Goal: Task Accomplishment & Management: Manage account settings

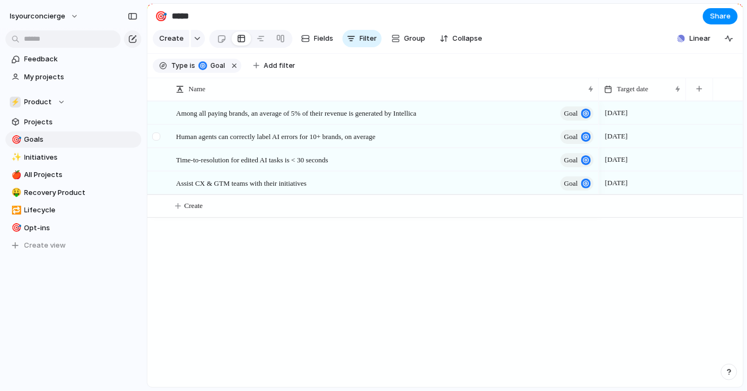
click at [156, 141] on div at bounding box center [156, 137] width 8 height 8
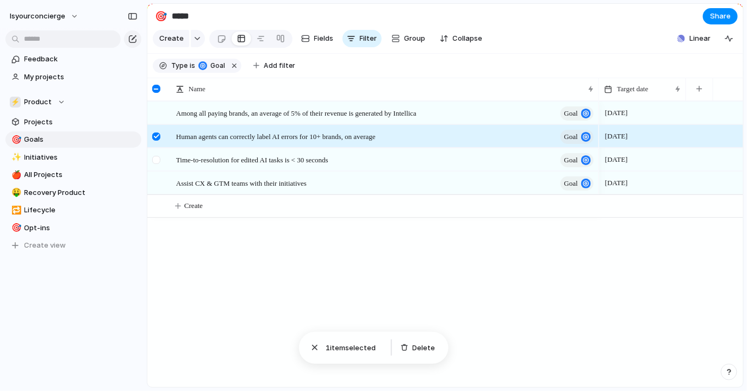
click at [156, 161] on div at bounding box center [158, 163] width 20 height 29
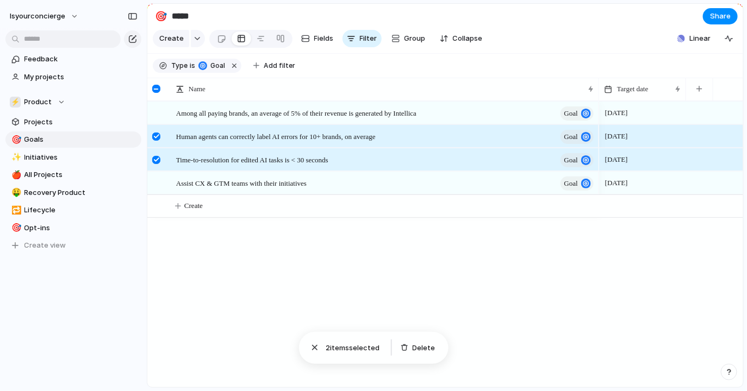
click at [156, 172] on div at bounding box center [158, 163] width 20 height 29
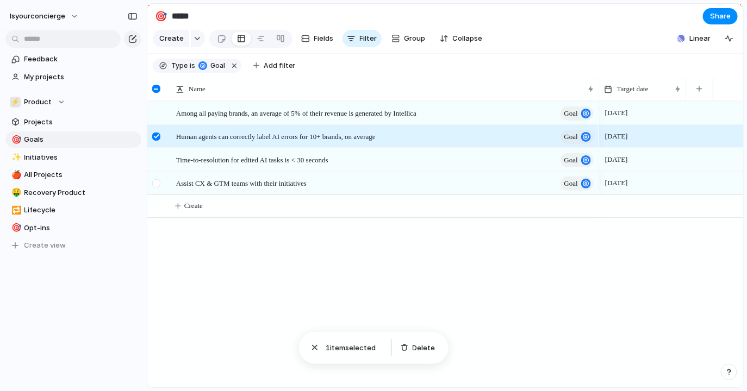
click at [154, 196] on div at bounding box center [158, 186] width 20 height 29
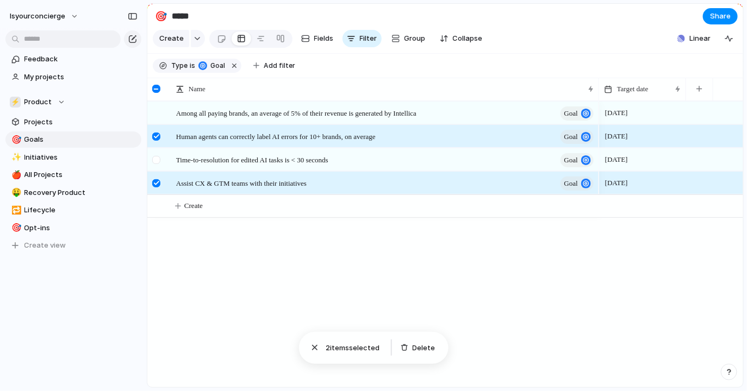
click at [154, 164] on div at bounding box center [156, 160] width 8 height 8
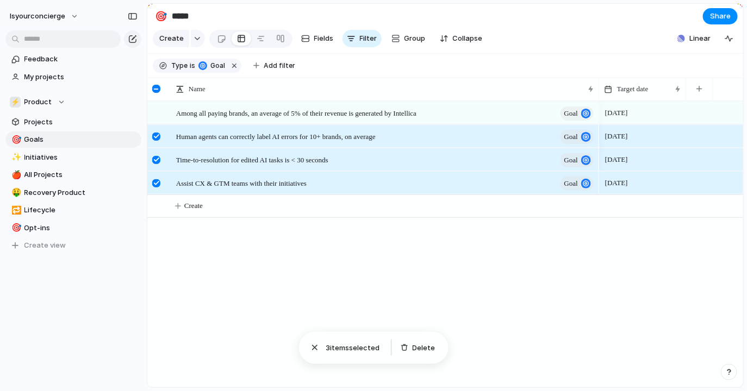
click at [155, 197] on div at bounding box center [158, 186] width 20 height 29
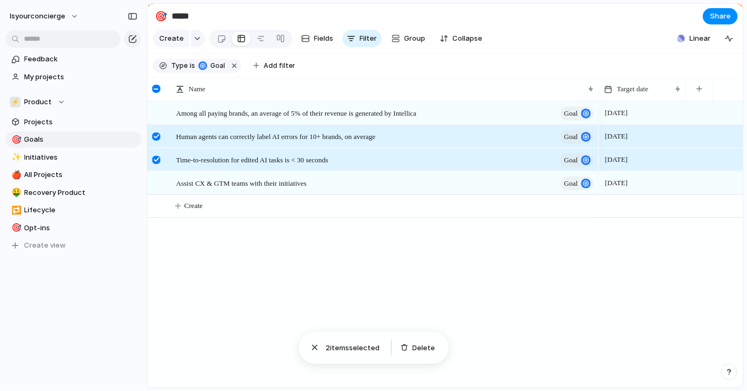
click at [159, 164] on div at bounding box center [156, 160] width 8 height 8
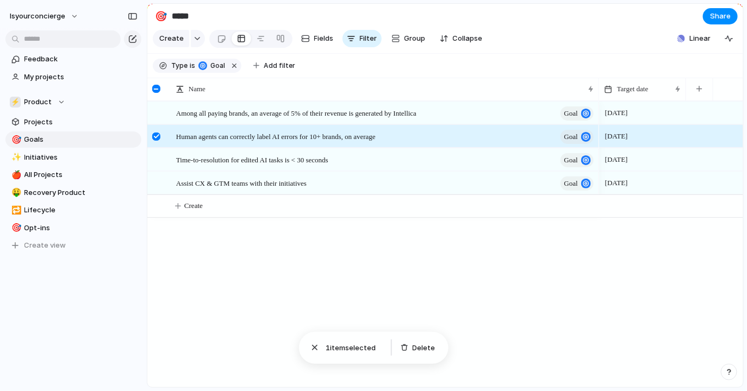
click at [158, 148] on div at bounding box center [158, 140] width 20 height 29
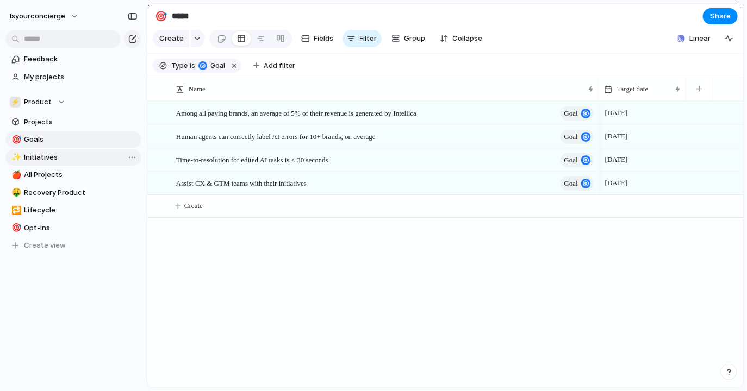
click at [47, 159] on span "Initiatives" at bounding box center [80, 157] width 113 height 11
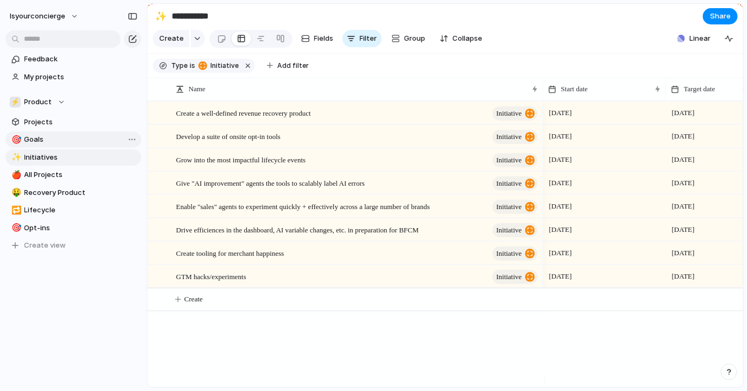
click at [58, 142] on span "Goals" at bounding box center [80, 139] width 113 height 11
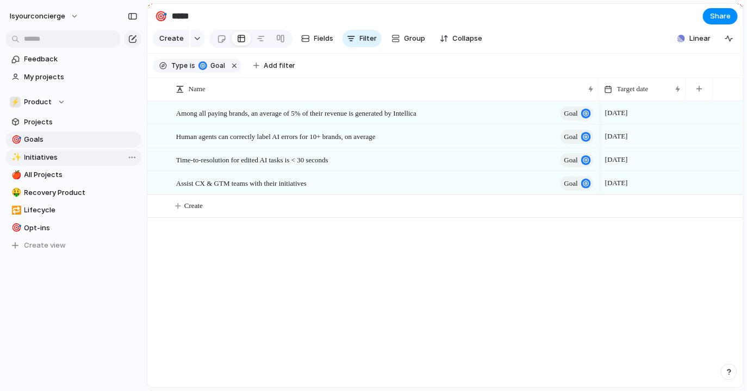
click at [37, 161] on span "Initiatives" at bounding box center [80, 157] width 113 height 11
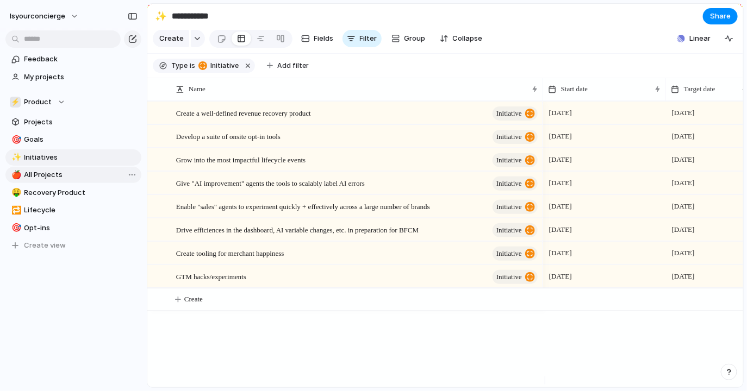
click at [49, 173] on span "All Projects" at bounding box center [80, 175] width 113 height 11
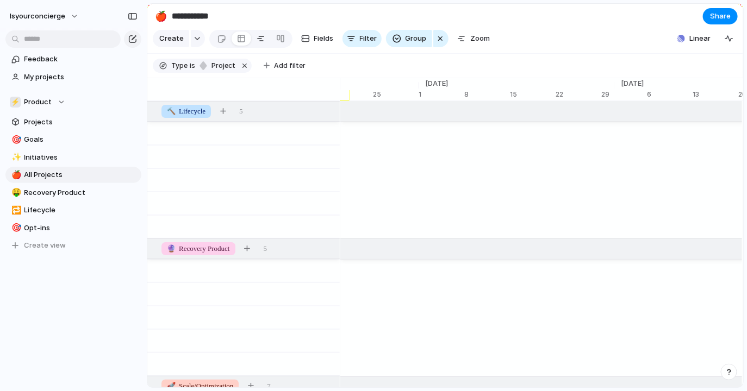
type input "**********"
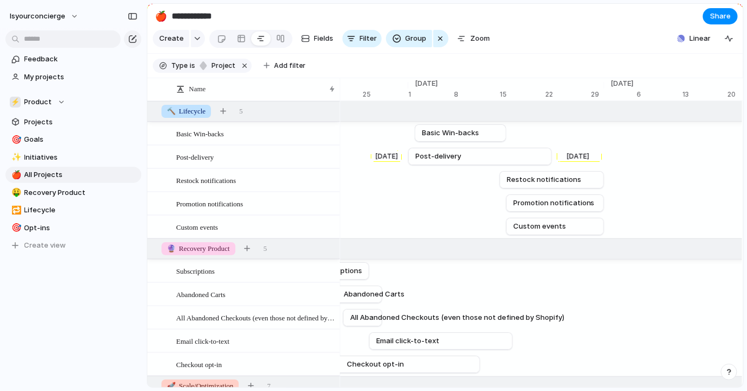
scroll to position [0, 7277]
click at [135, 18] on div "button" at bounding box center [133, 16] width 10 height 8
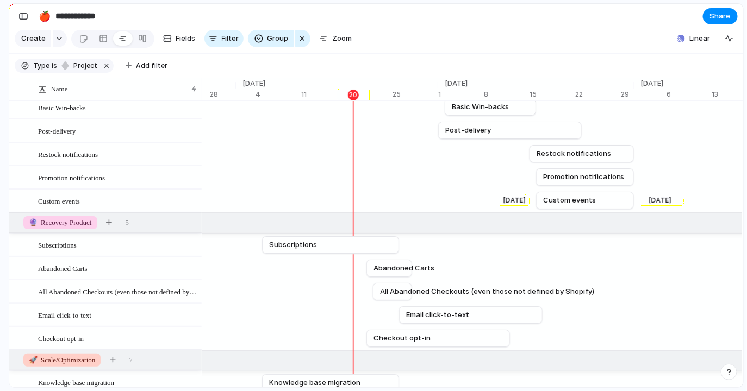
scroll to position [0, 0]
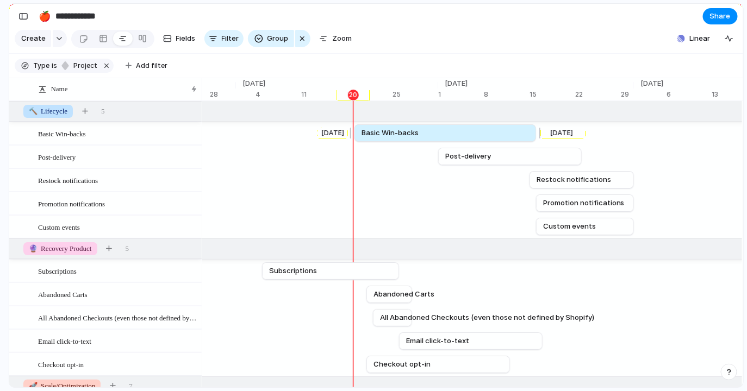
drag, startPoint x: 444, startPoint y: 141, endPoint x: 355, endPoint y: 137, distance: 89.7
click at [355, 137] on div at bounding box center [352, 132] width 13 height 17
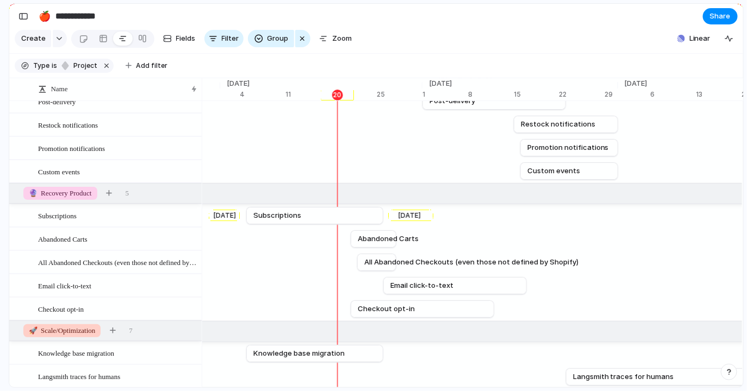
scroll to position [60, 0]
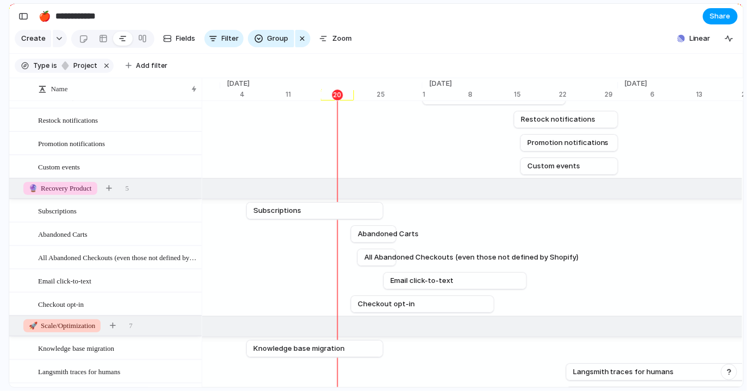
drag, startPoint x: 527, startPoint y: 185, endPoint x: 734, endPoint y: 18, distance: 266.2
click at [734, 18] on button "Share" at bounding box center [720, 16] width 35 height 16
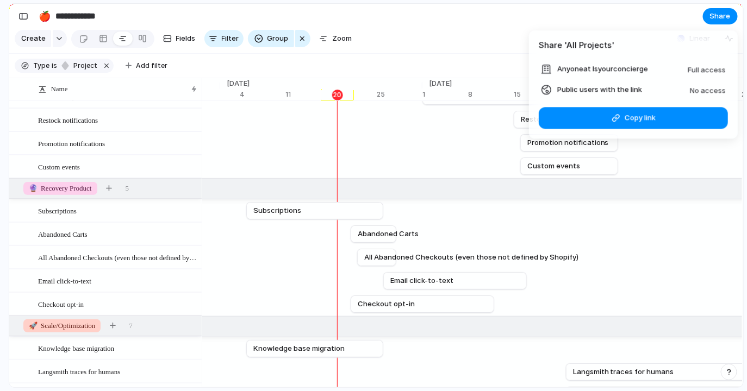
drag, startPoint x: 734, startPoint y: 18, endPoint x: 678, endPoint y: 89, distance: 90.1
click at [676, 89] on article "Share ' All Projects ' Anyone at Isyourconcierge Full access Public users with …" at bounding box center [633, 84] width 209 height 108
click at [694, 89] on span "No access" at bounding box center [708, 90] width 36 height 9
click at [711, 93] on span "No access" at bounding box center [708, 90] width 36 height 9
click at [711, 87] on span "No access" at bounding box center [708, 90] width 36 height 9
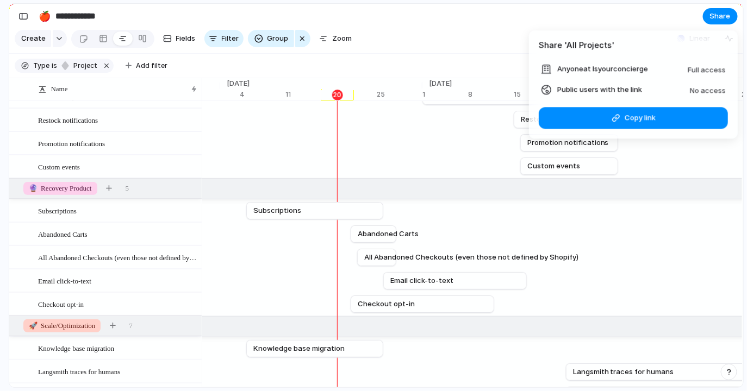
click at [711, 87] on span "No access" at bounding box center [708, 90] width 36 height 9
click at [697, 67] on span "Full access" at bounding box center [706, 69] width 38 height 9
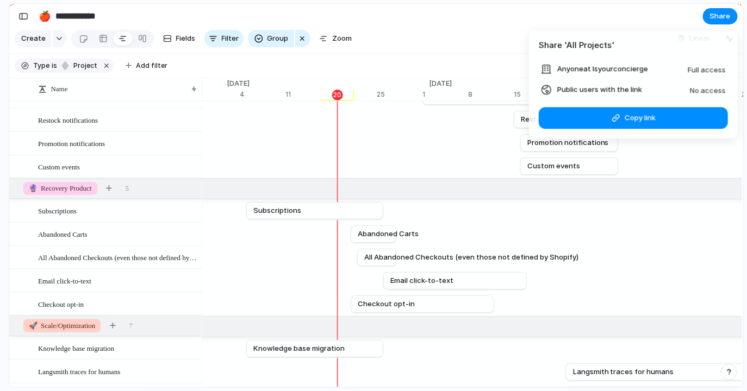
click at [653, 102] on article "Share ' All Projects ' Anyone at Isyourconcierge Full access Public users with …" at bounding box center [633, 84] width 209 height 108
click at [640, 115] on span "Copy link" at bounding box center [639, 117] width 31 height 11
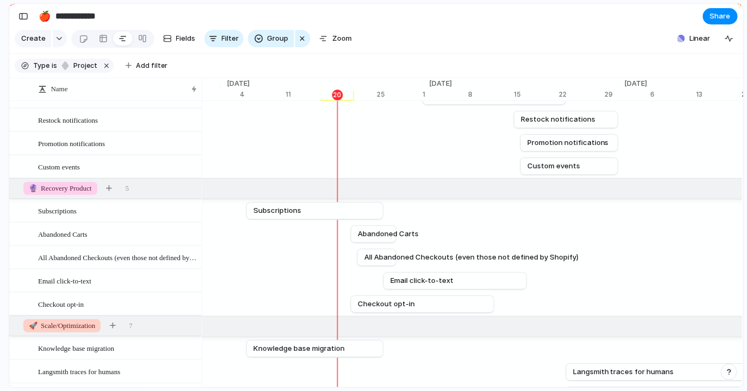
click at [511, 42] on div "Share ' All Projects ' Anyone at Isyourconcierge Full access Public users with …" at bounding box center [373, 195] width 747 height 391
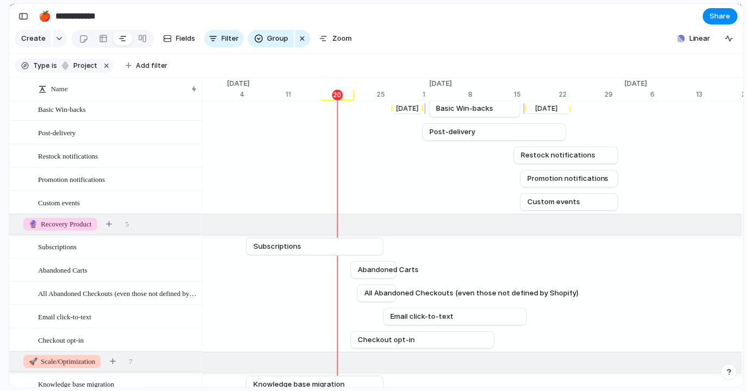
scroll to position [0, 0]
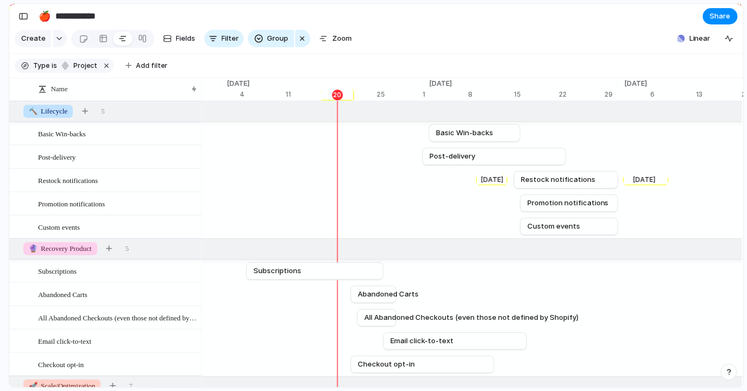
drag, startPoint x: 505, startPoint y: 141, endPoint x: 653, endPoint y: 193, distance: 157.2
drag, startPoint x: 381, startPoint y: 140, endPoint x: 406, endPoint y: 141, distance: 25.0
click at [406, 141] on div "[DATE] Basic Win-backs [DATE]" at bounding box center [321, 133] width 14495 height 23
drag, startPoint x: 382, startPoint y: 102, endPoint x: 436, endPoint y: 108, distance: 54.7
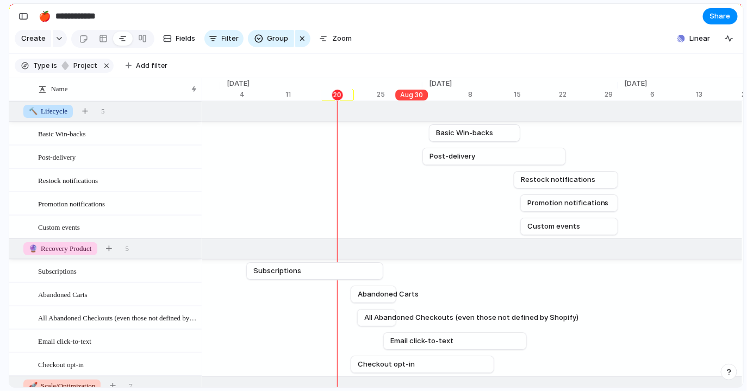
click at [436, 101] on div "20 Aug [DATE] 1 8 15 22 [DATE] 5 12 19 [DATE] 3 10 17 24 31 Nov '22 7 14 21 [DA…" at bounding box center [472, 89] width 541 height 23
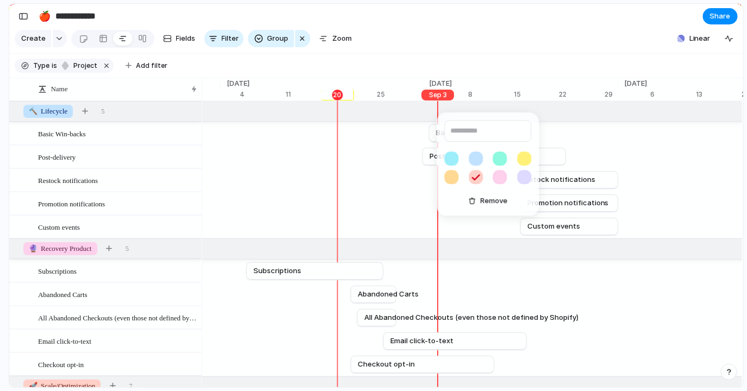
click at [412, 143] on div "Remove" at bounding box center [373, 195] width 747 height 391
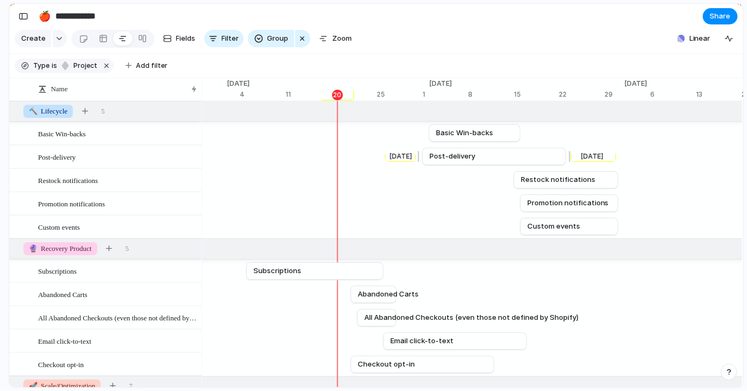
click at [100, 36] on div at bounding box center [103, 38] width 9 height 17
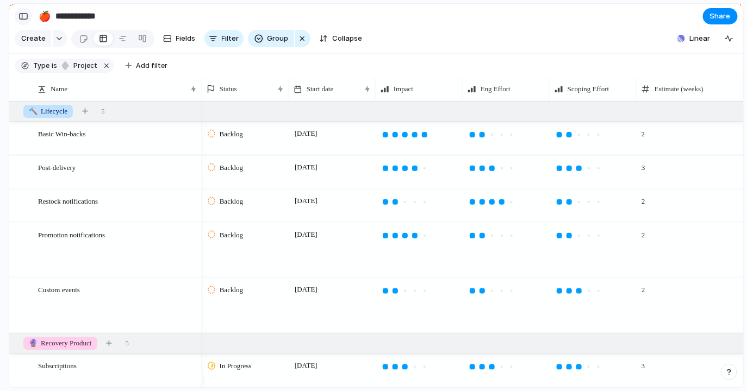
click at [23, 12] on div "button" at bounding box center [23, 16] width 10 height 8
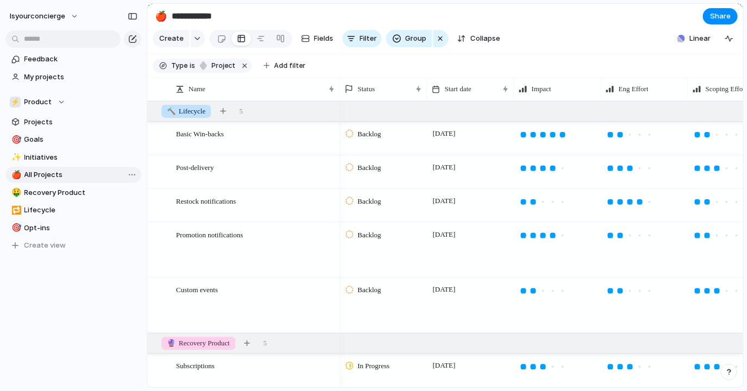
click at [80, 174] on span "All Projects" at bounding box center [80, 175] width 113 height 11
click at [62, 17] on span "isyourconcierge" at bounding box center [37, 16] width 55 height 11
click at [65, 53] on span "Invite members" at bounding box center [51, 58] width 52 height 11
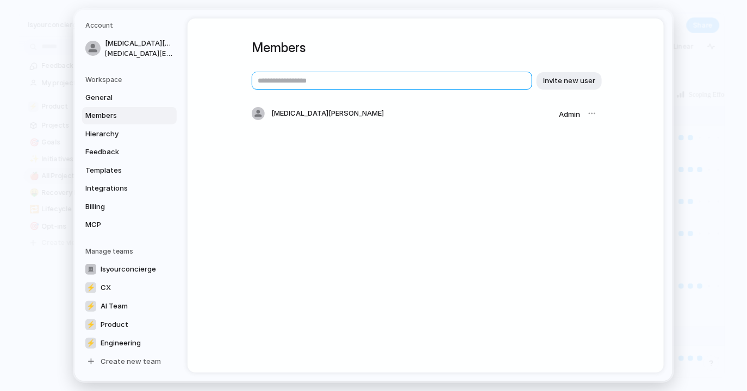
click at [297, 81] on input "text" at bounding box center [392, 81] width 280 height 18
type input "**********"
click at [559, 72] on div "**********" at bounding box center [426, 81] width 348 height 18
click at [560, 80] on span "Invite new user" at bounding box center [569, 81] width 52 height 11
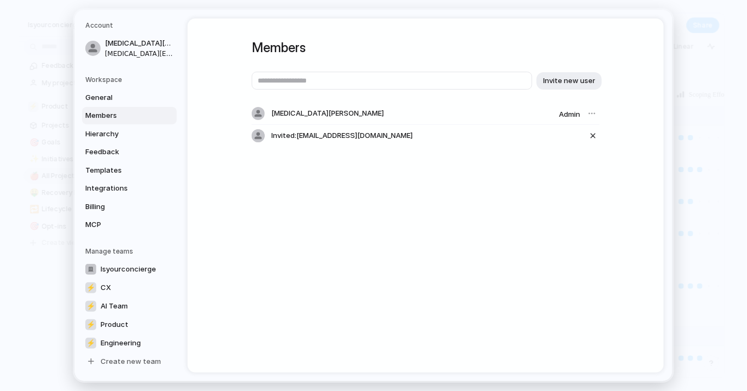
drag, startPoint x: 298, startPoint y: 137, endPoint x: 383, endPoint y: 137, distance: 85.3
click at [383, 137] on div "Invited: [EMAIL_ADDRESS][DOMAIN_NAME]" at bounding box center [426, 136] width 348 height 22
click at [107, 98] on span "General" at bounding box center [120, 97] width 70 height 11
